Goal: Complete application form: Complete application form

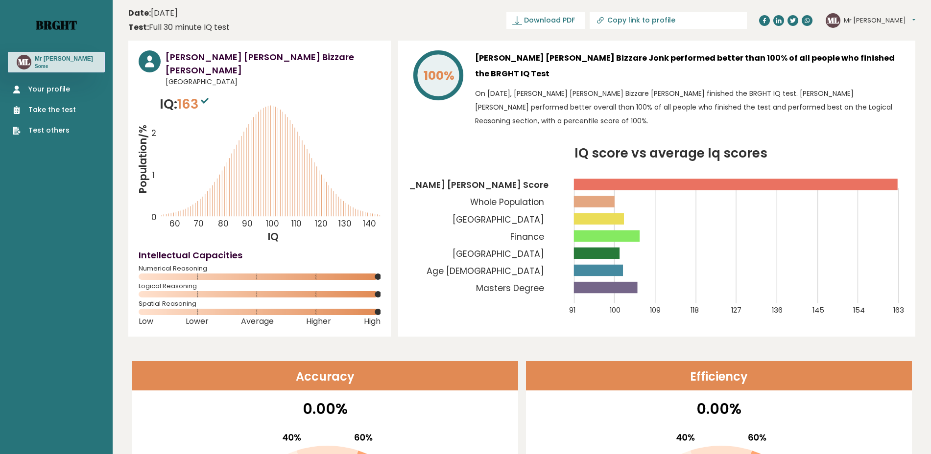
click at [43, 24] on link "Brght" at bounding box center [56, 25] width 41 height 16
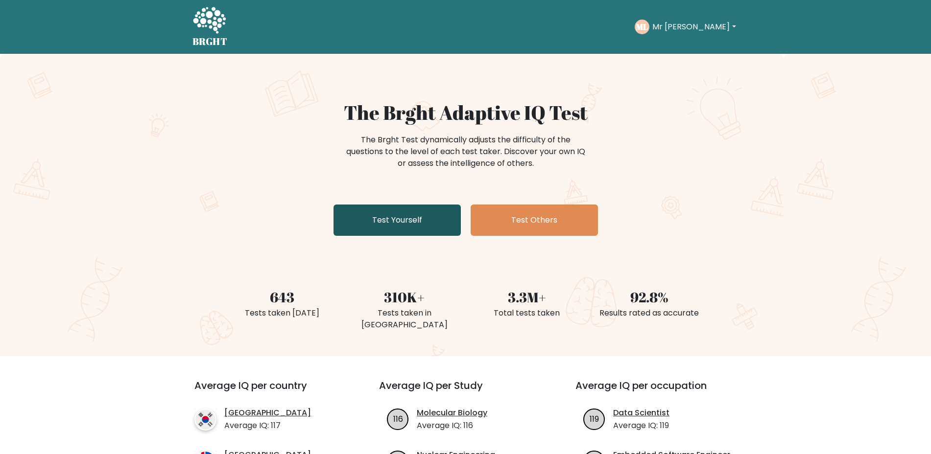
click at [378, 218] on link "Test Yourself" at bounding box center [396, 220] width 127 height 31
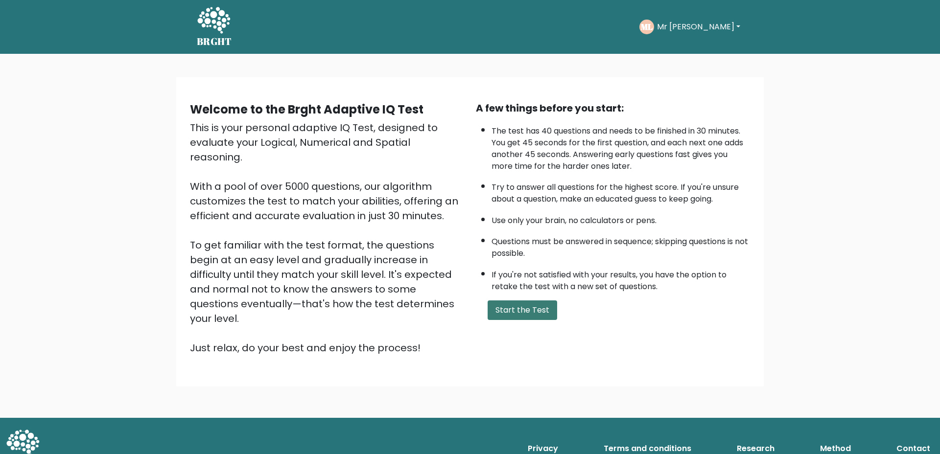
click at [519, 308] on button "Start the Test" at bounding box center [523, 311] width 70 height 20
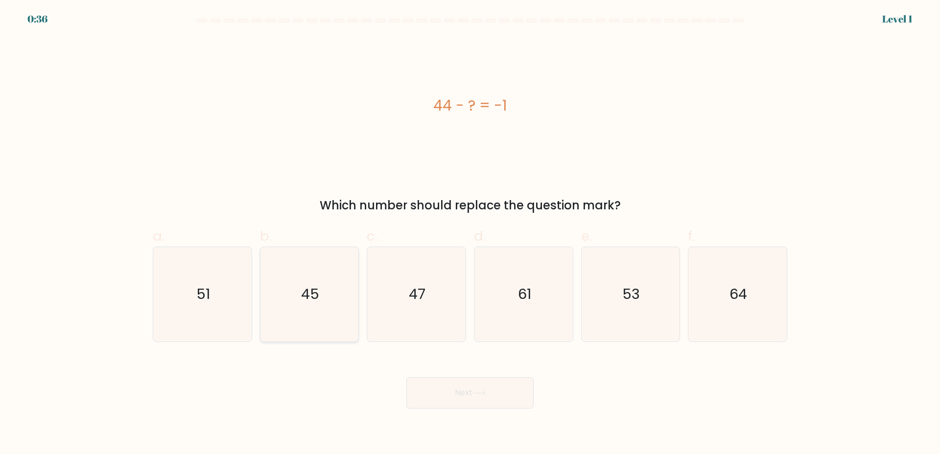
click at [313, 316] on icon "45" at bounding box center [309, 294] width 95 height 95
click at [470, 234] on input "b. 45" at bounding box center [470, 230] width 0 height 6
radio input "true"
click at [465, 387] on button "Next" at bounding box center [469, 393] width 127 height 31
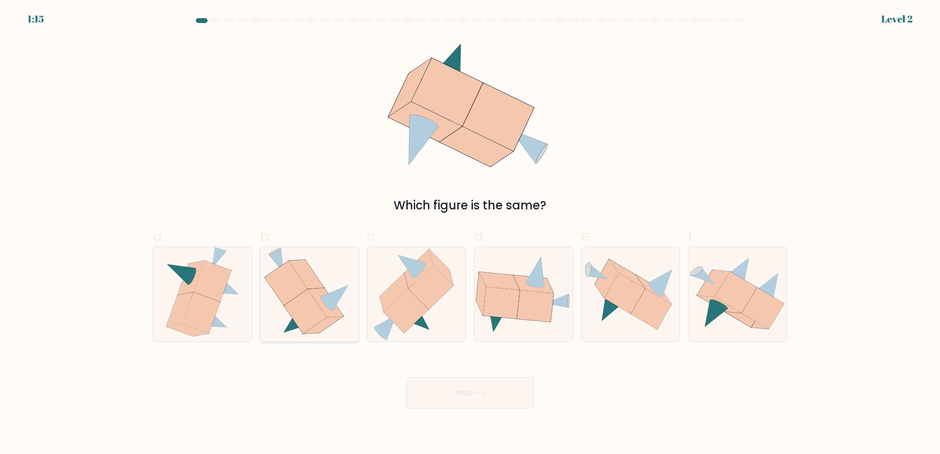
click at [321, 320] on icon at bounding box center [305, 311] width 43 height 45
click at [470, 234] on input "b." at bounding box center [470, 230] width 0 height 6
radio input "true"
click at [473, 393] on button "Next" at bounding box center [469, 393] width 127 height 31
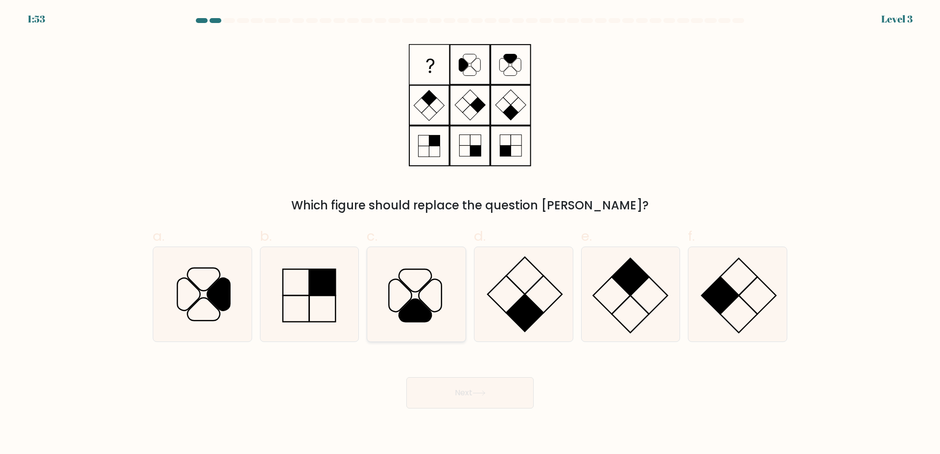
click at [447, 320] on icon at bounding box center [416, 294] width 95 height 95
click at [470, 234] on input "c." at bounding box center [470, 230] width 0 height 6
radio input "true"
click at [483, 395] on icon at bounding box center [479, 393] width 13 height 5
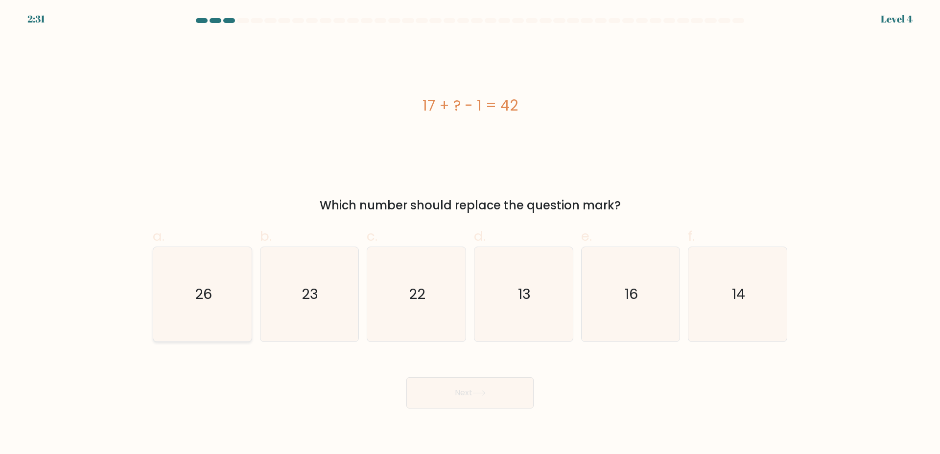
click at [231, 307] on icon "26" at bounding box center [202, 294] width 95 height 95
click at [470, 234] on input "a. 26" at bounding box center [470, 230] width 0 height 6
radio input "true"
click at [442, 379] on button "Next" at bounding box center [469, 393] width 127 height 31
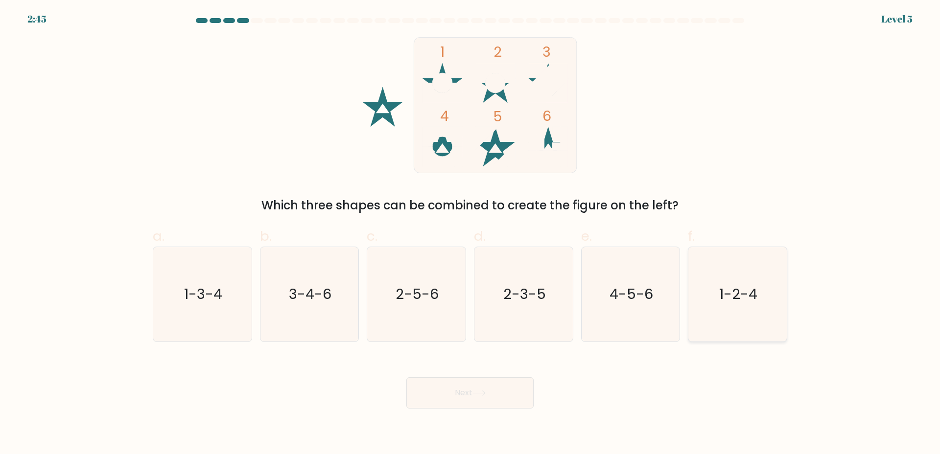
click at [734, 293] on text "1-2-4" at bounding box center [739, 295] width 38 height 20
click at [471, 234] on input "f. 1-2-4" at bounding box center [470, 230] width 0 height 6
radio input "true"
click at [466, 395] on button "Next" at bounding box center [469, 393] width 127 height 31
